Goal: Task Accomplishment & Management: Complete application form

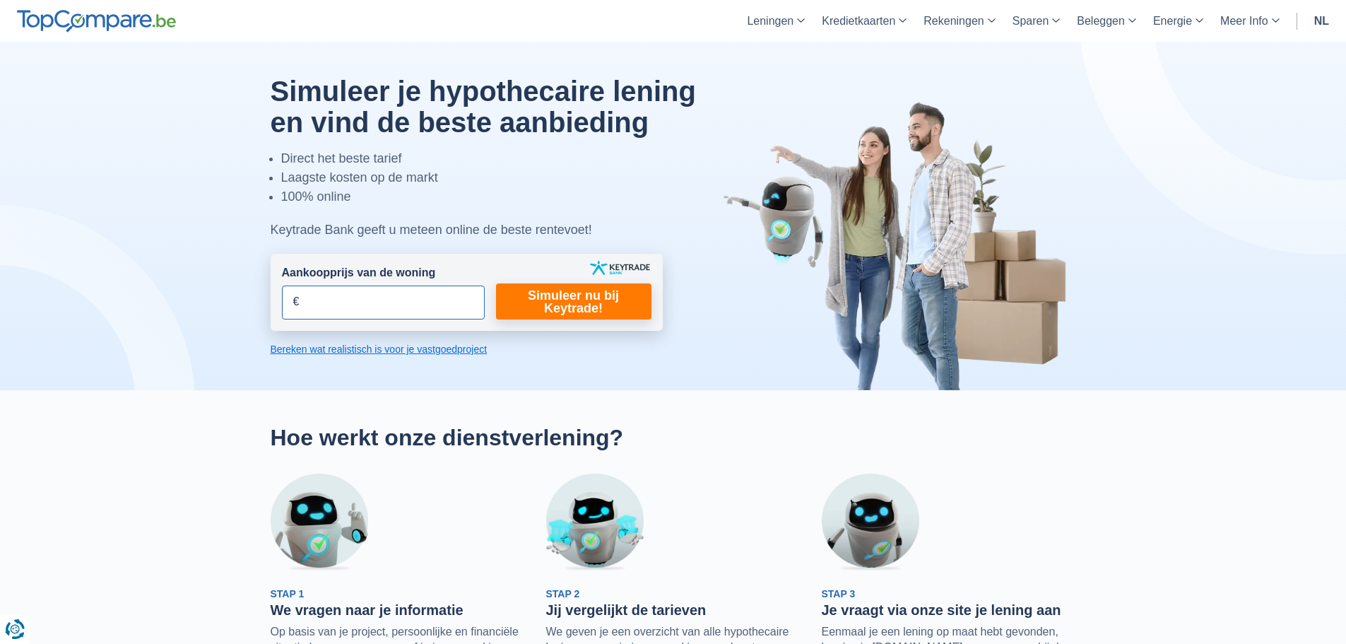
click at [372, 293] on input "Aankoopprijs van de woning" at bounding box center [383, 302] width 203 height 34
type input "5"
type input "60.000"
click at [576, 304] on link "Simuleer nu bij Keytrade!" at bounding box center [573, 301] width 155 height 36
click at [579, 306] on link "Simuleer nu bij Keytrade!" at bounding box center [573, 301] width 155 height 36
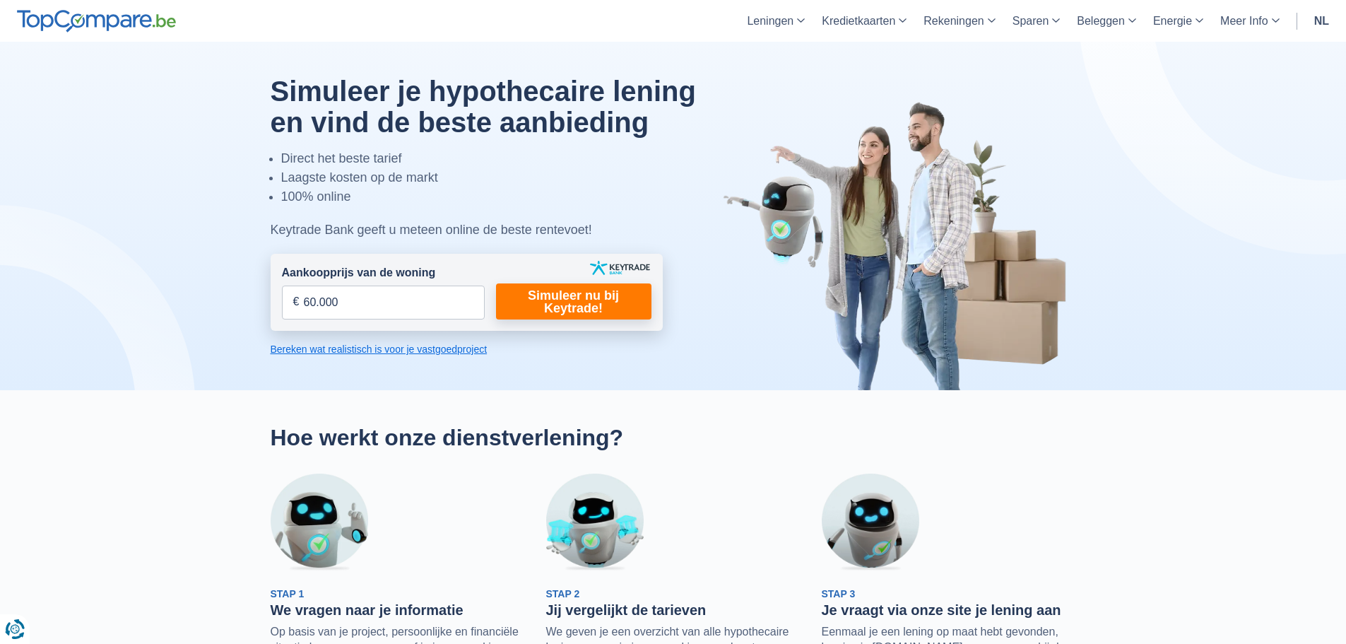
click at [284, 351] on link "Bereken wat realistisch is voor je vastgoedproject" at bounding box center [467, 349] width 392 height 14
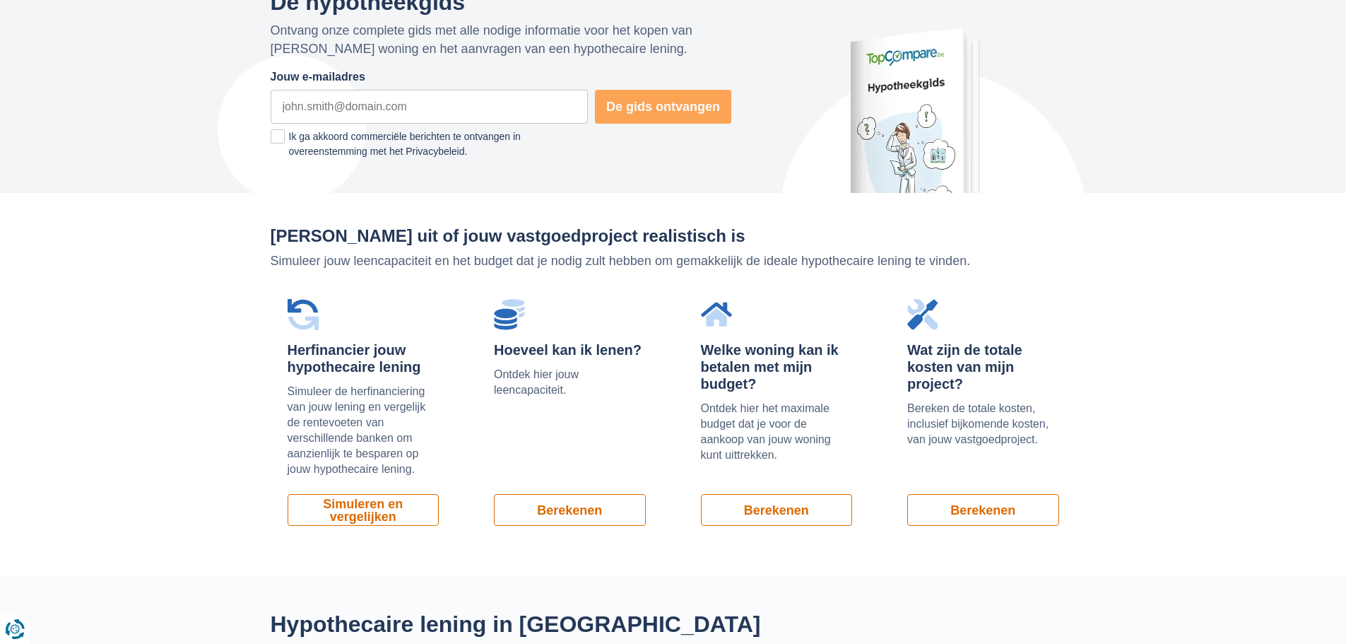
scroll to position [958, 0]
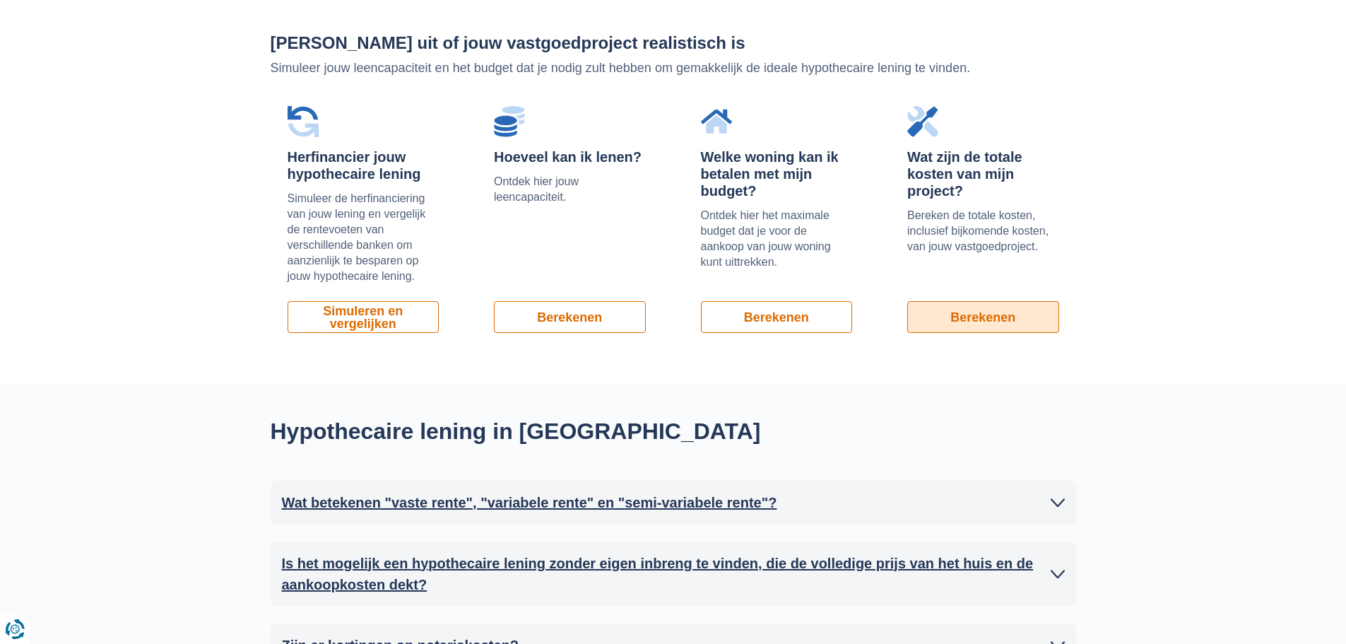
click at [972, 315] on link "Berekenen" at bounding box center [983, 317] width 152 height 32
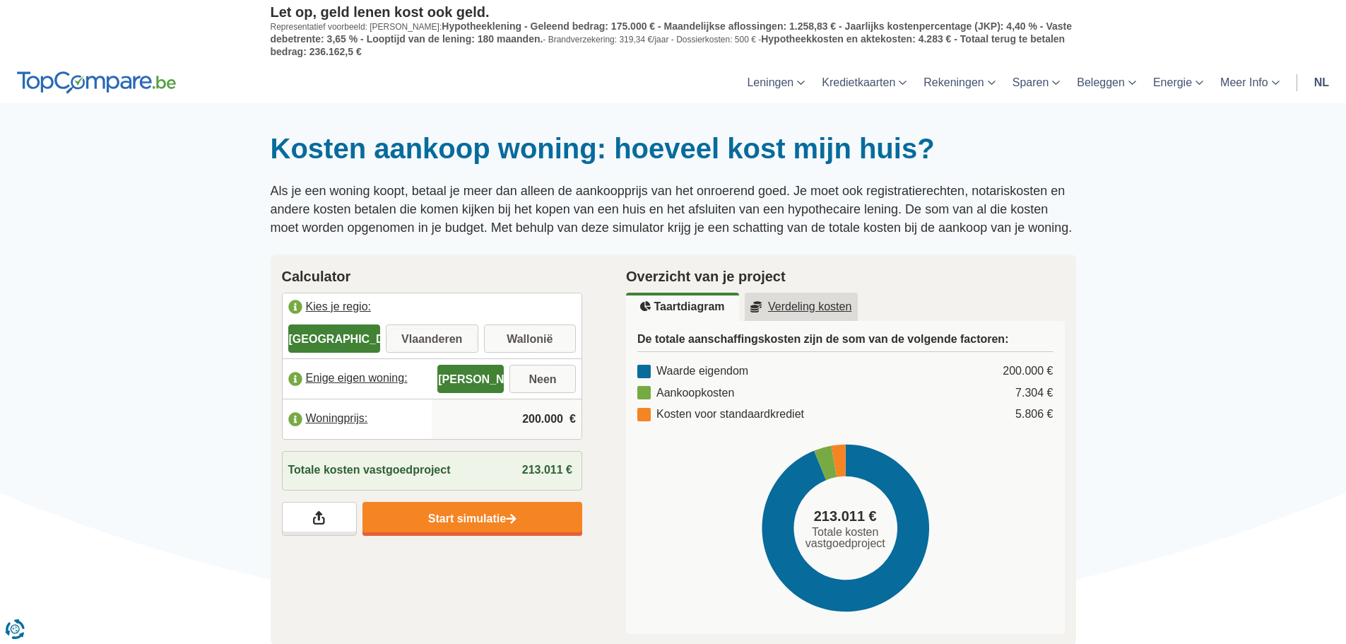
click at [414, 336] on input "Vlaanderen" at bounding box center [432, 339] width 93 height 25
radio input "true"
click at [538, 375] on input "Neen" at bounding box center [543, 379] width 66 height 25
radio input "true"
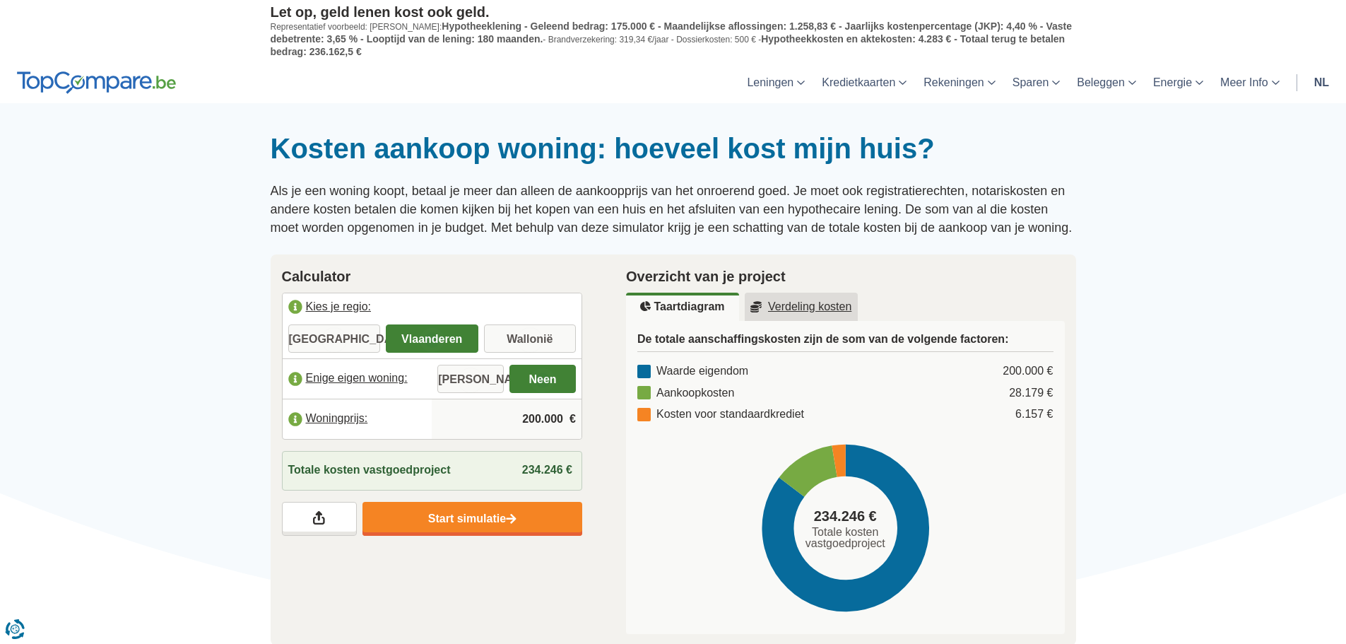
click at [566, 415] on input "200.000" at bounding box center [506, 419] width 139 height 38
type input "2"
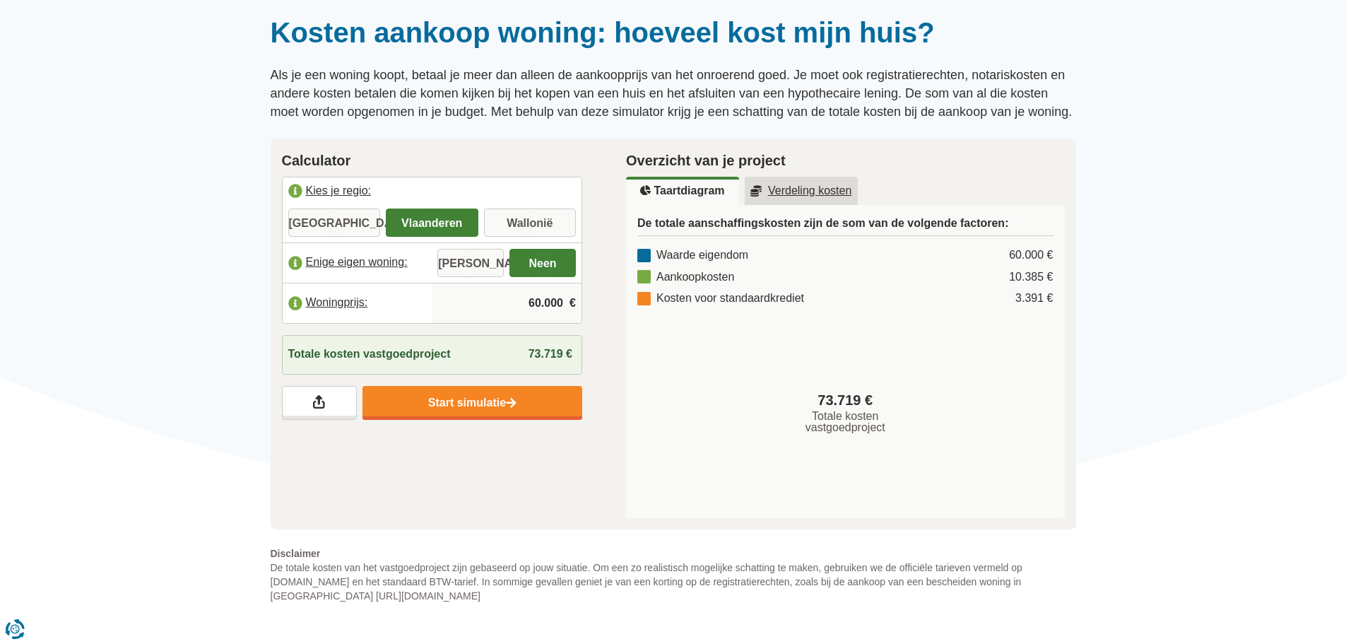
scroll to position [141, 0]
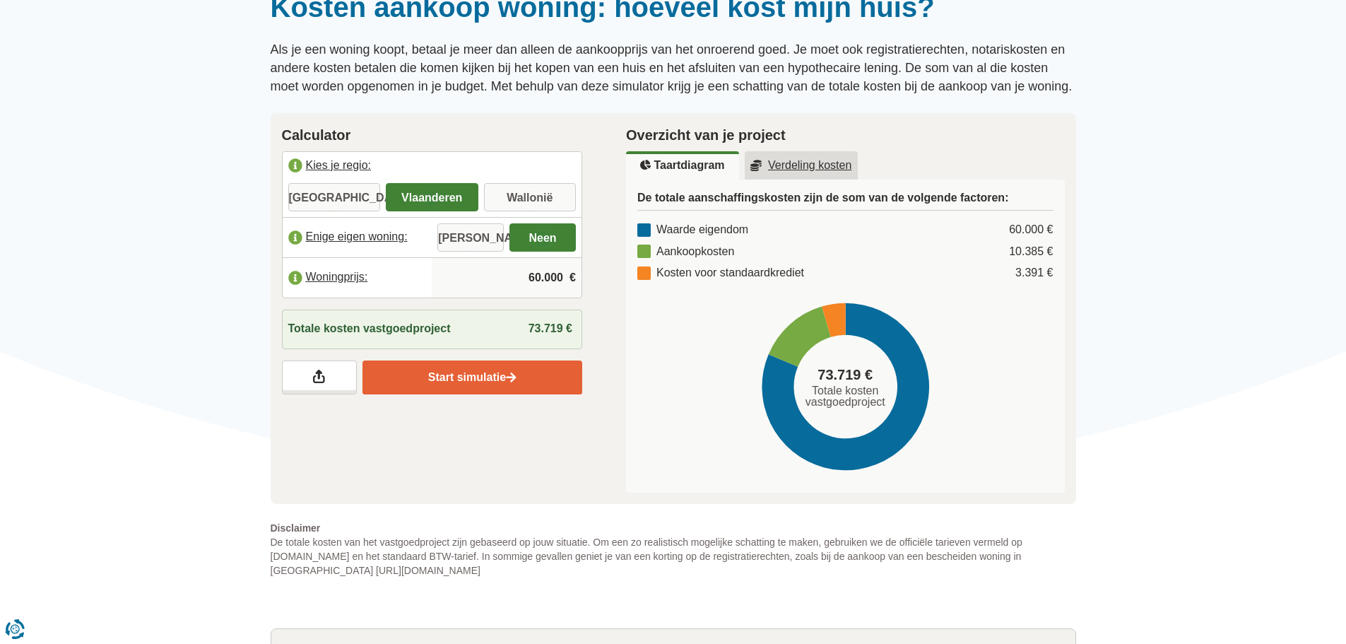
type input "60.000"
click at [475, 379] on link "Start simulatie" at bounding box center [473, 377] width 220 height 34
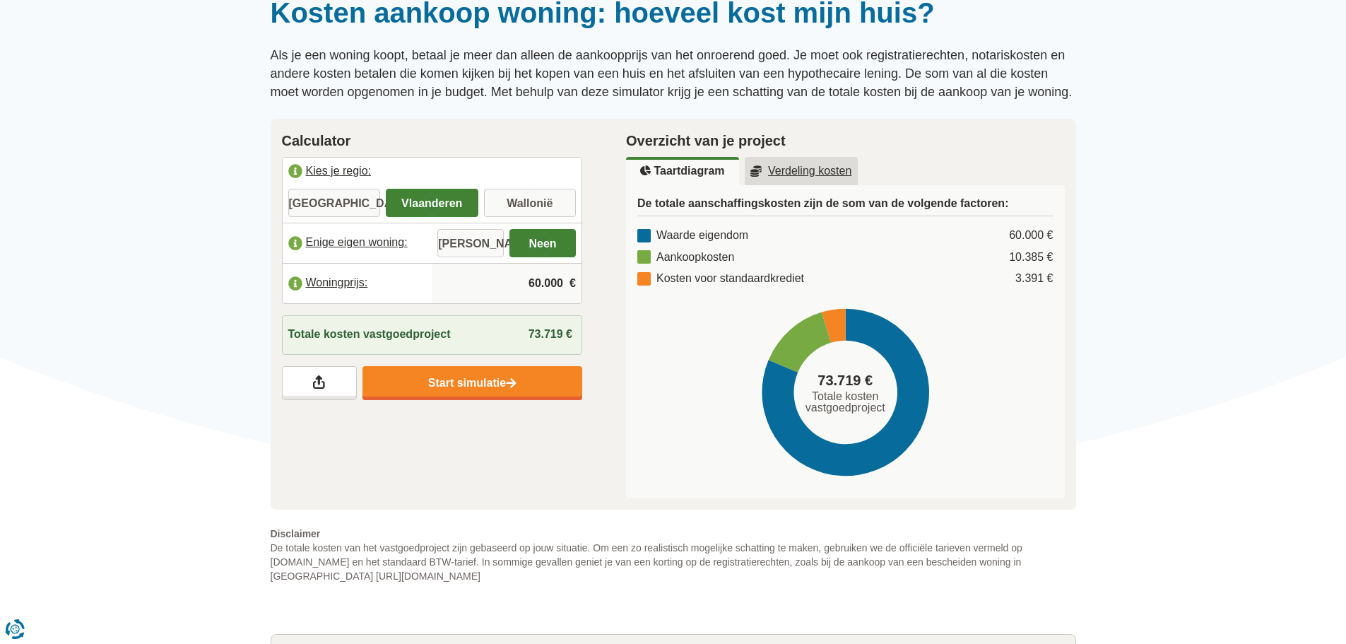
scroll to position [0, 0]
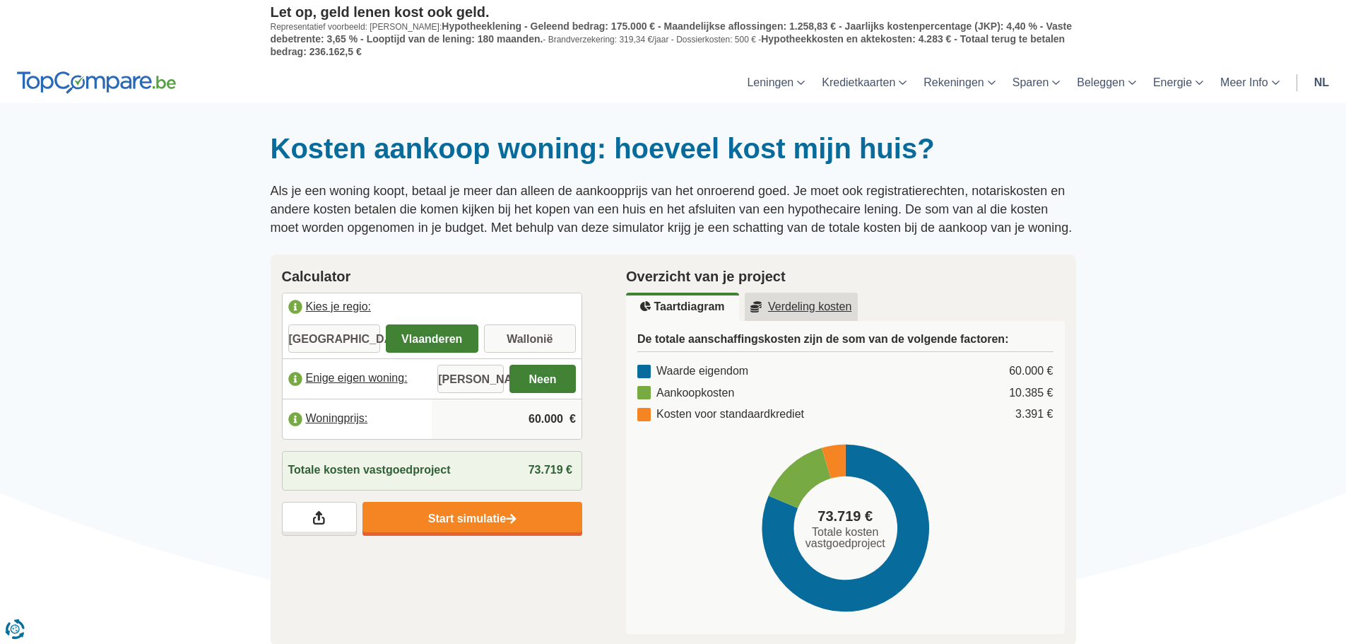
click at [819, 307] on u "Verdeling kosten" at bounding box center [801, 306] width 102 height 11
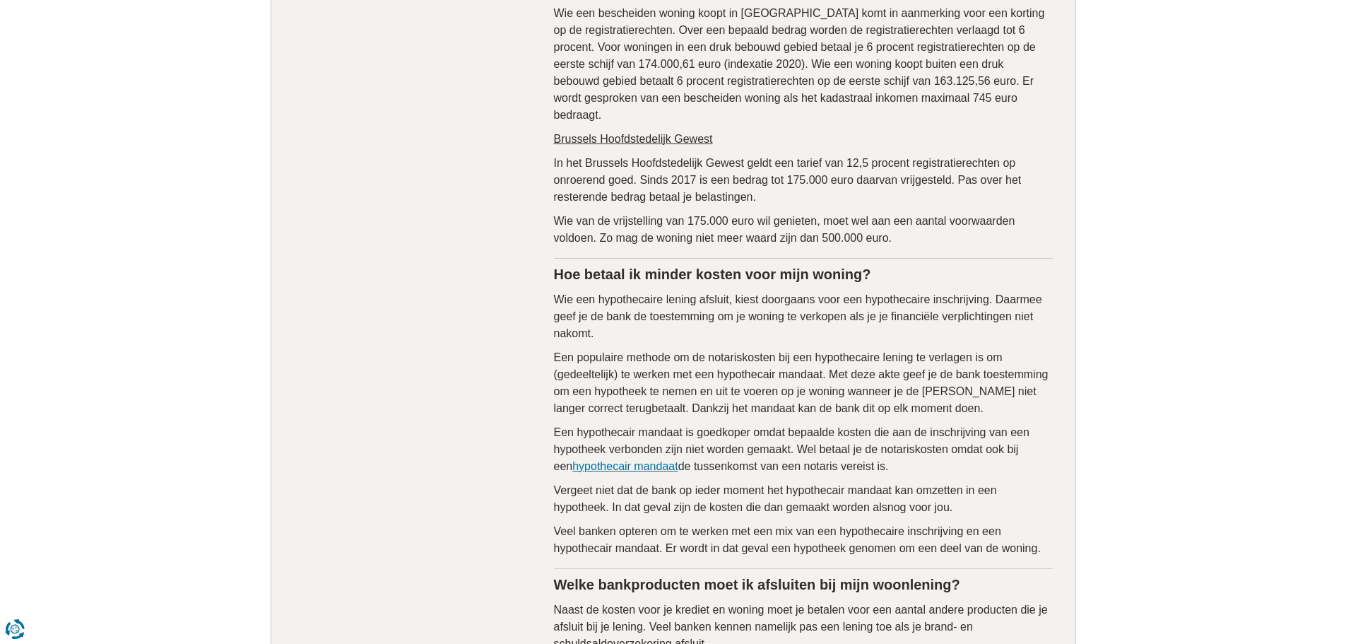
scroll to position [2332, 0]
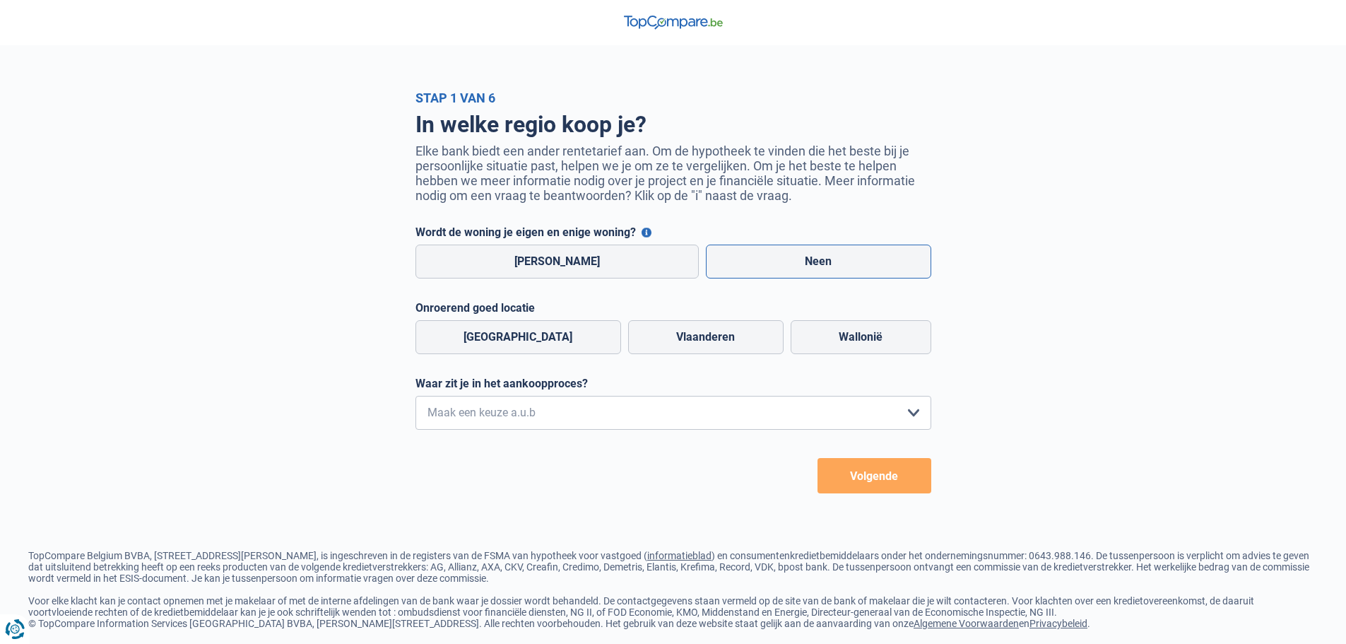
click at [737, 256] on label "Neen" at bounding box center [818, 262] width 225 height 34
click at [737, 256] on input "Neen" at bounding box center [818, 262] width 225 height 34
radio input "true"
click at [640, 352] on label "Vlaanderen" at bounding box center [705, 337] width 155 height 34
click at [640, 352] on input "Vlaanderen" at bounding box center [705, 337] width 155 height 34
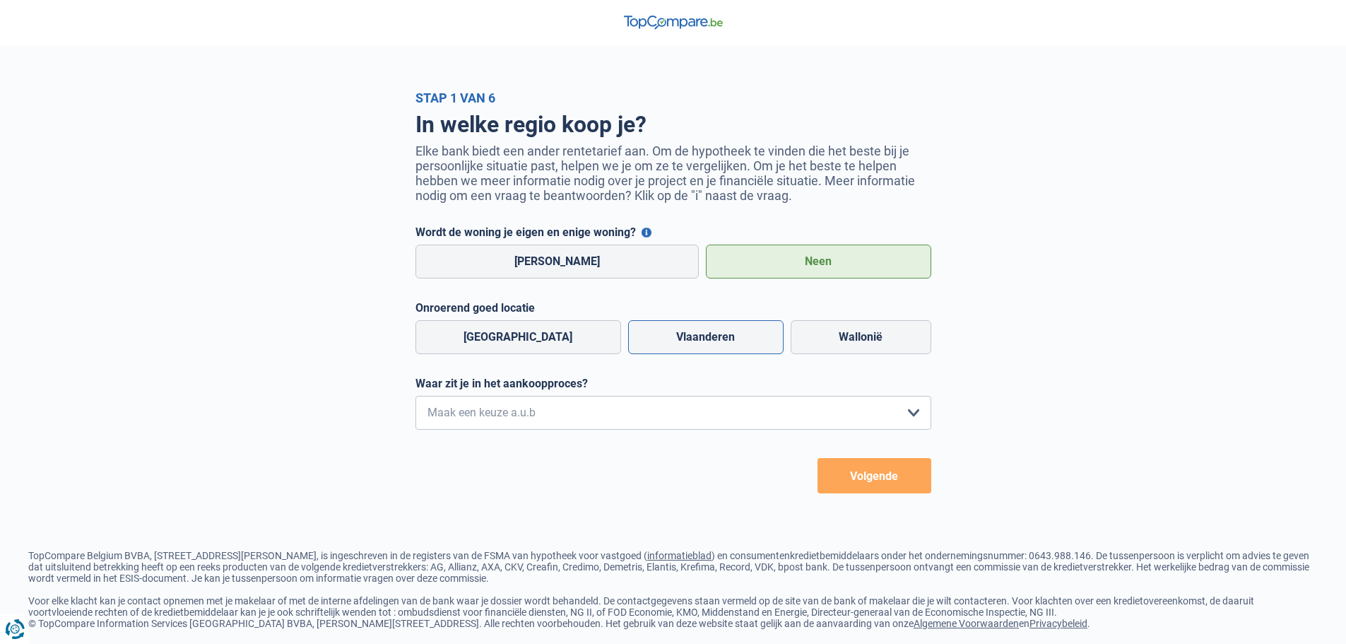
radio input "true"
click at [464, 416] on select "Ik wil me uitsluitend informeren omdat ik op dit moment geen concrete plannen h…" at bounding box center [674, 413] width 516 height 34
select select "1b"
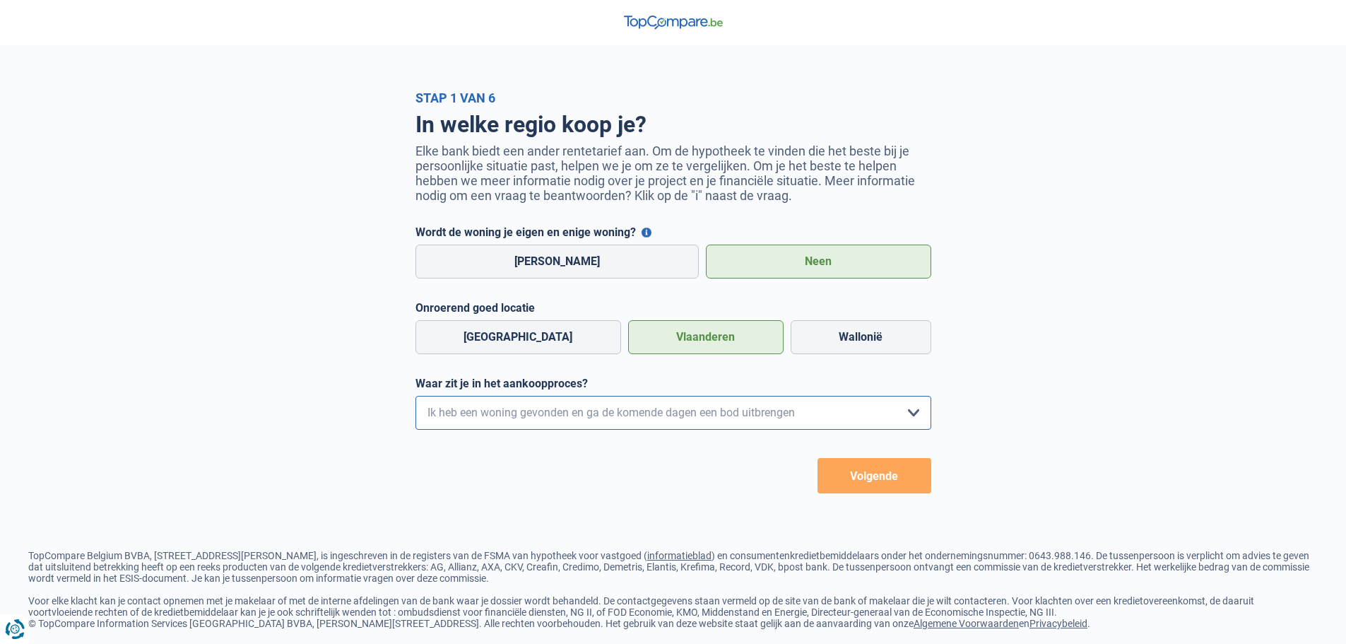
click at [416, 399] on select "Ik wil me uitsluitend informeren omdat ik op dit moment geen concrete plannen h…" at bounding box center [674, 413] width 516 height 34
click at [936, 482] on div "In welke regio koop je? Elke bank biedt een ander rentetarief aan. Om de hypoth…" at bounding box center [673, 299] width 537 height 388
click at [892, 481] on button "Volgende" at bounding box center [875, 475] width 114 height 35
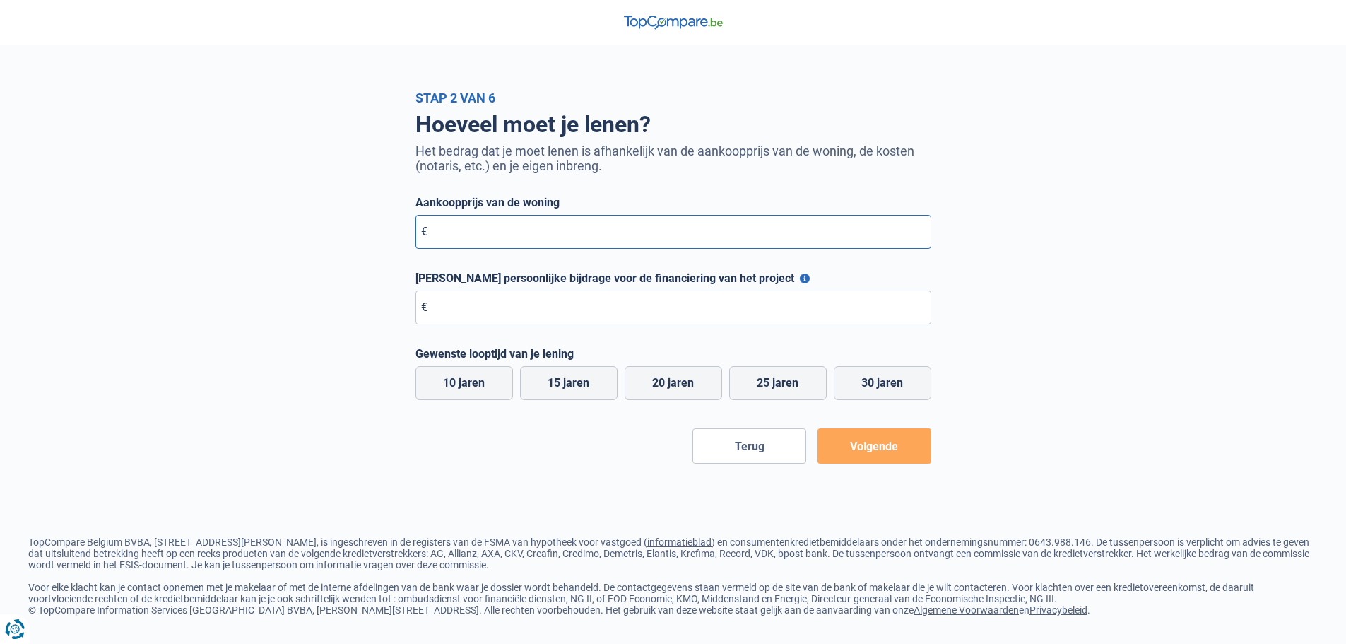
click at [466, 241] on input "Aankoopprijs van de woning" at bounding box center [674, 232] width 516 height 34
type input "55.000"
click at [495, 313] on input "Maximale persoonlijke bijdrage voor de financiering van het project" at bounding box center [674, 307] width 516 height 34
type input "10"
click at [494, 235] on input "55.000" at bounding box center [674, 232] width 516 height 34
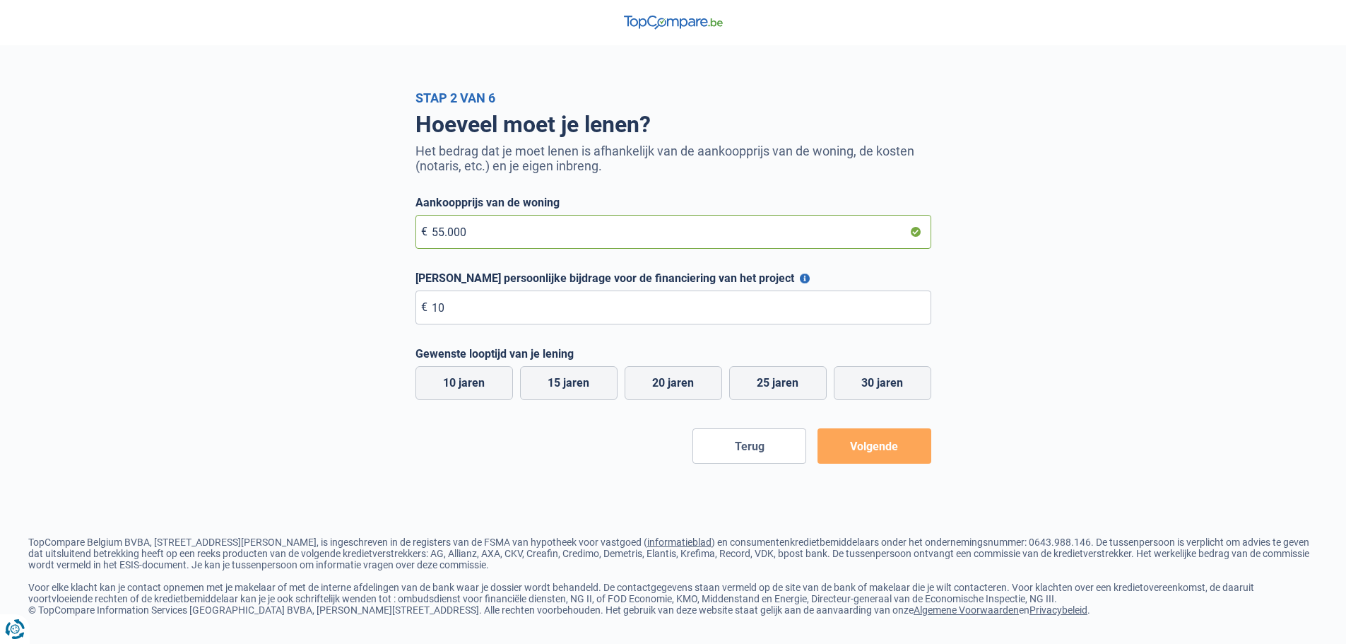
click at [493, 235] on input "55.000" at bounding box center [674, 232] width 516 height 34
type input "60.000"
click at [488, 310] on input "10" at bounding box center [674, 307] width 516 height 34
type input "10.000"
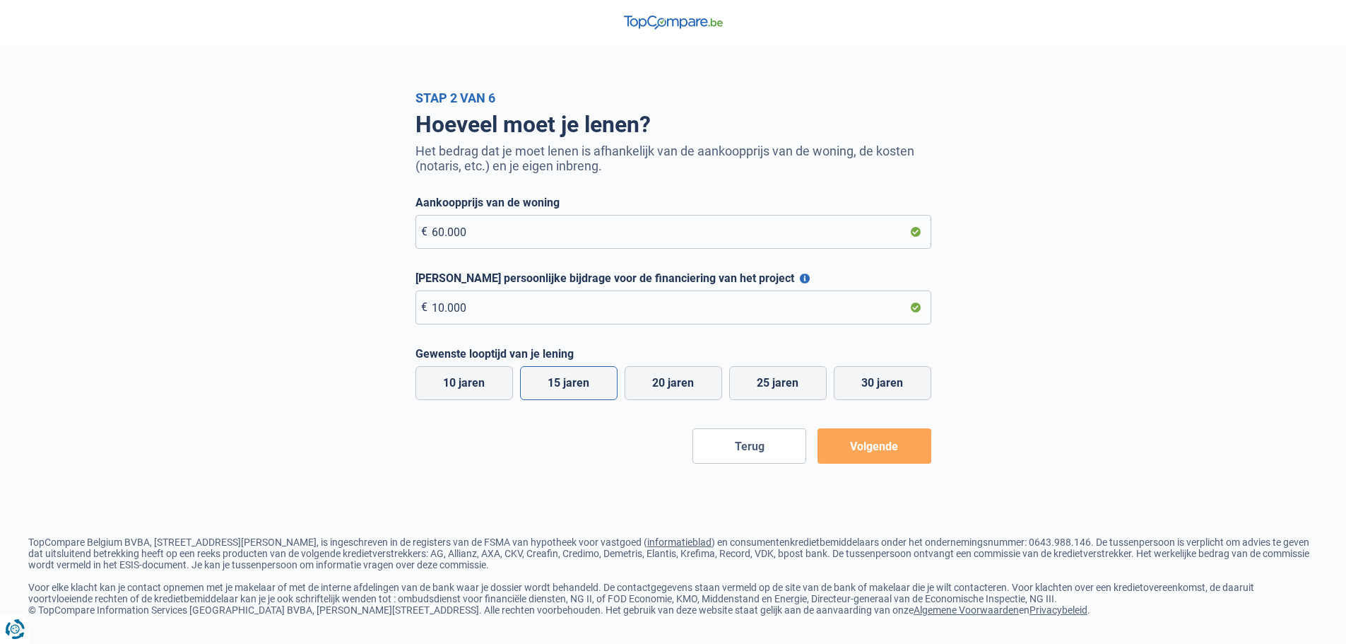
click at [596, 386] on label "15 jaren" at bounding box center [569, 383] width 98 height 34
click at [596, 386] on input "15 jaren" at bounding box center [569, 383] width 98 height 34
radio input "true"
click at [885, 452] on button "Volgende" at bounding box center [875, 445] width 114 height 35
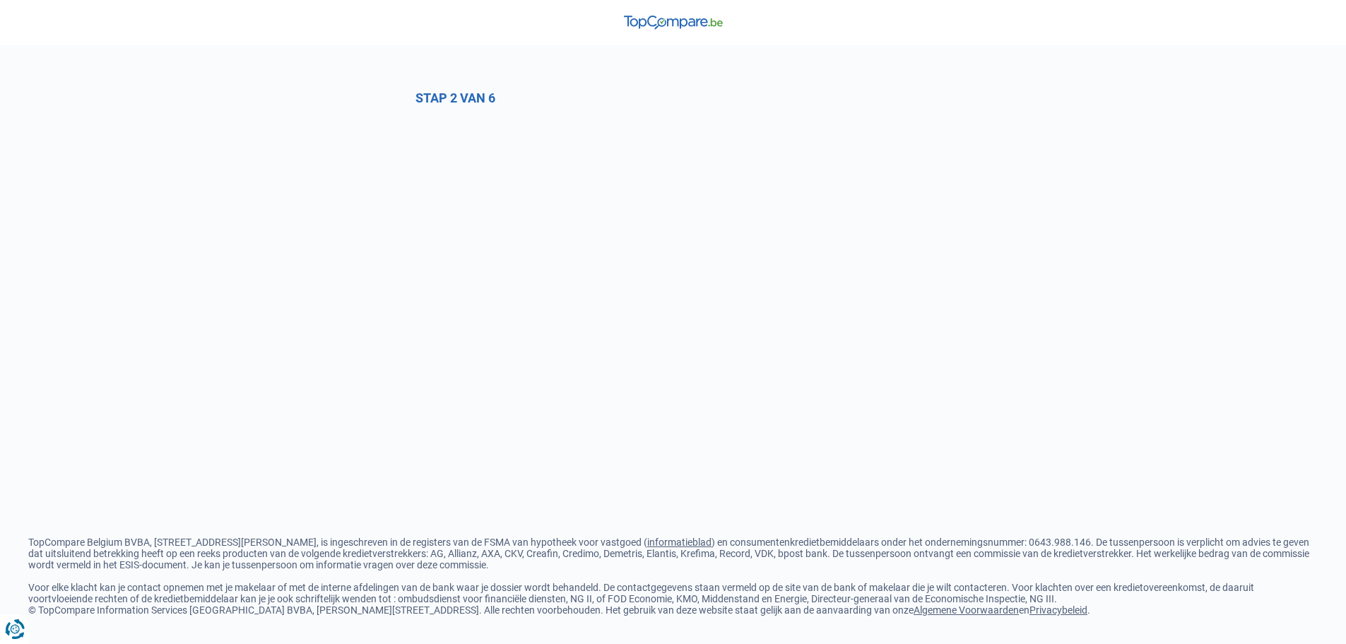
select select "1b"
